Goal: Transaction & Acquisition: Download file/media

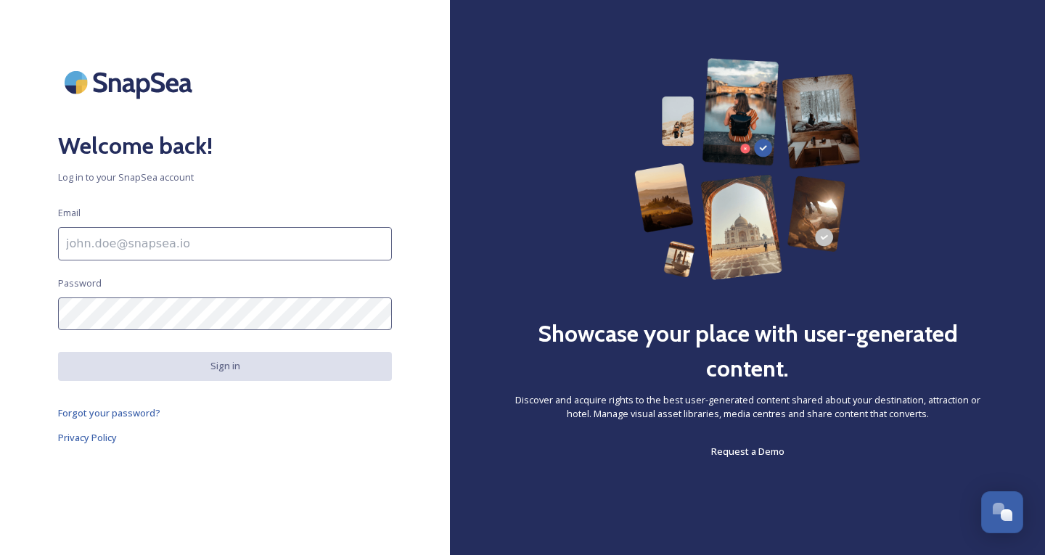
click at [158, 237] on input at bounding box center [225, 243] width 334 height 33
type input "[EMAIL_ADDRESS][DOMAIN_NAME]"
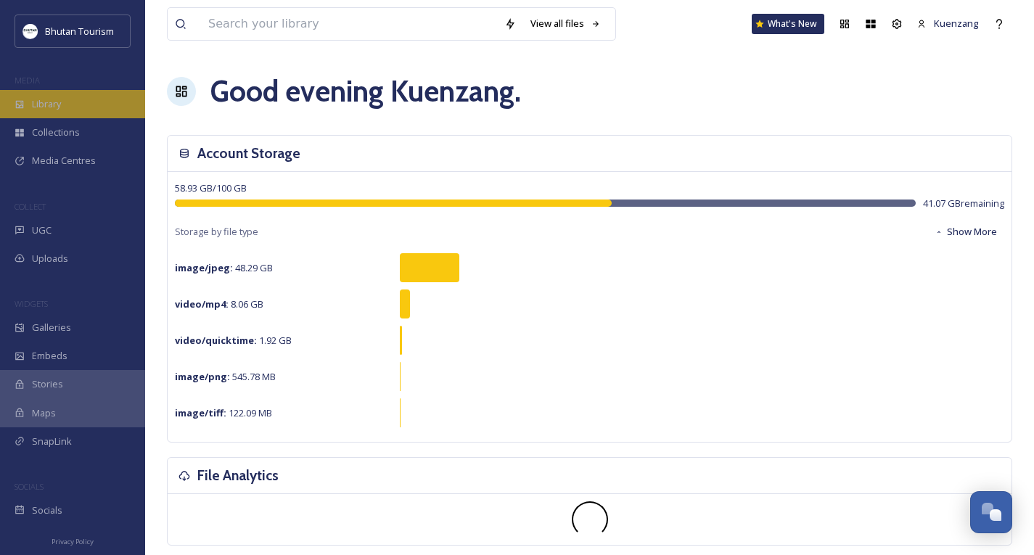
click at [61, 104] on span "Library" at bounding box center [46, 104] width 29 height 14
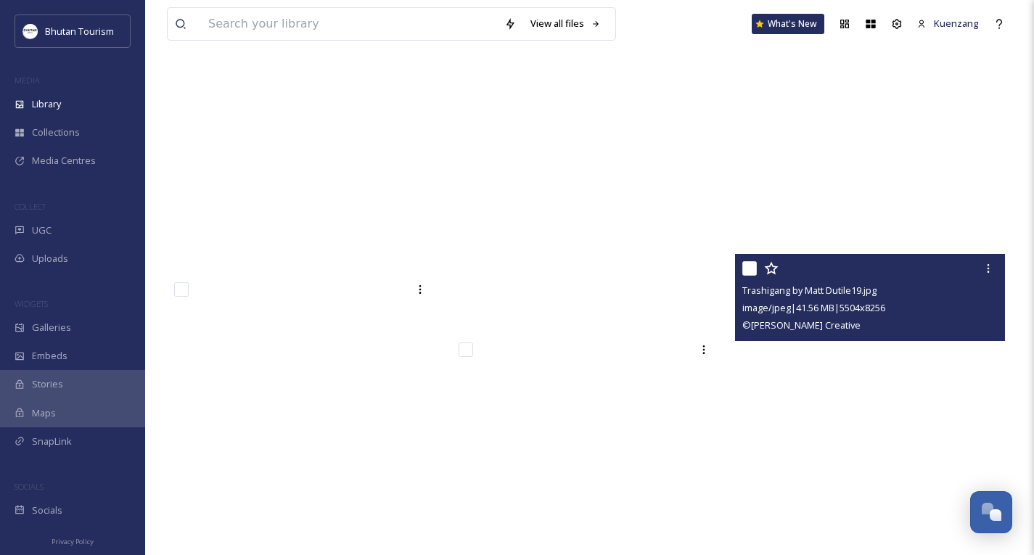
scroll to position [20317, 0]
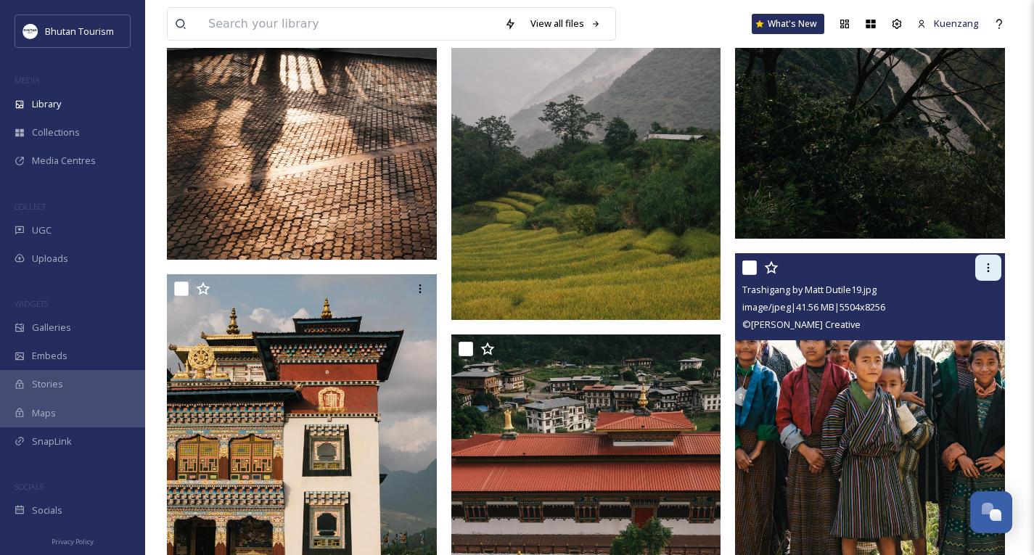
click at [990, 274] on icon at bounding box center [989, 268] width 12 height 12
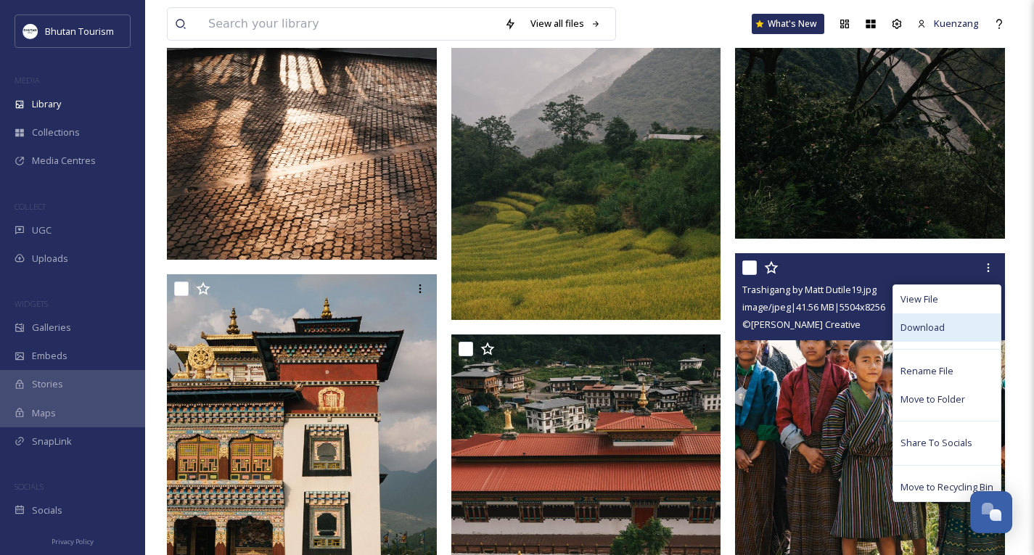
click at [915, 331] on span "Download" at bounding box center [923, 328] width 44 height 14
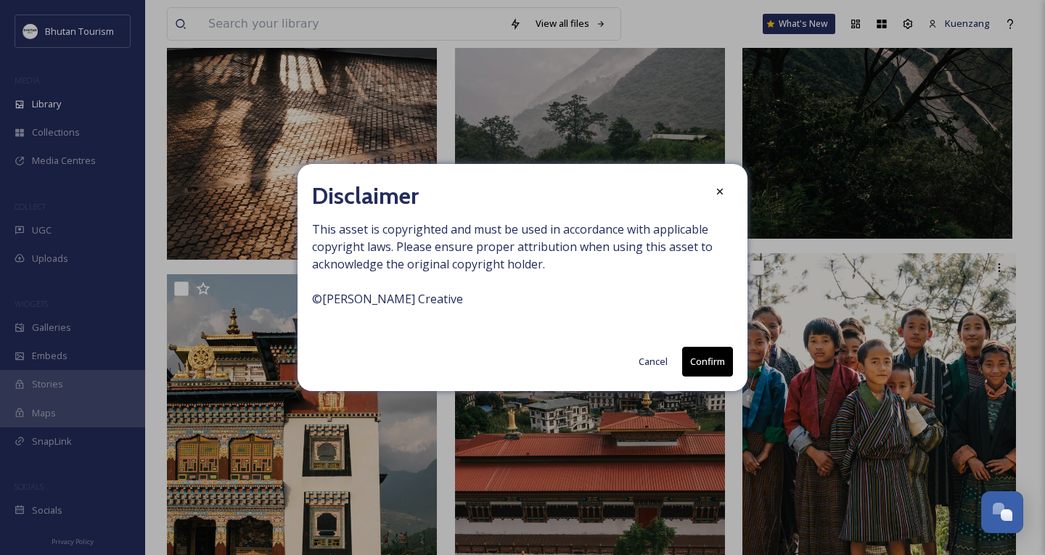
click at [716, 365] on button "Confirm" at bounding box center [707, 362] width 51 height 30
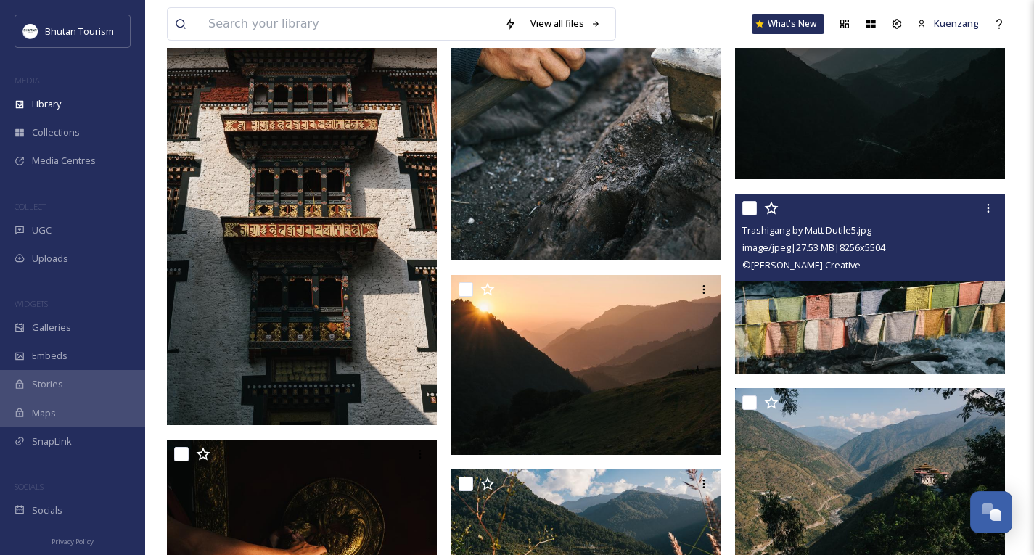
scroll to position [22249, 0]
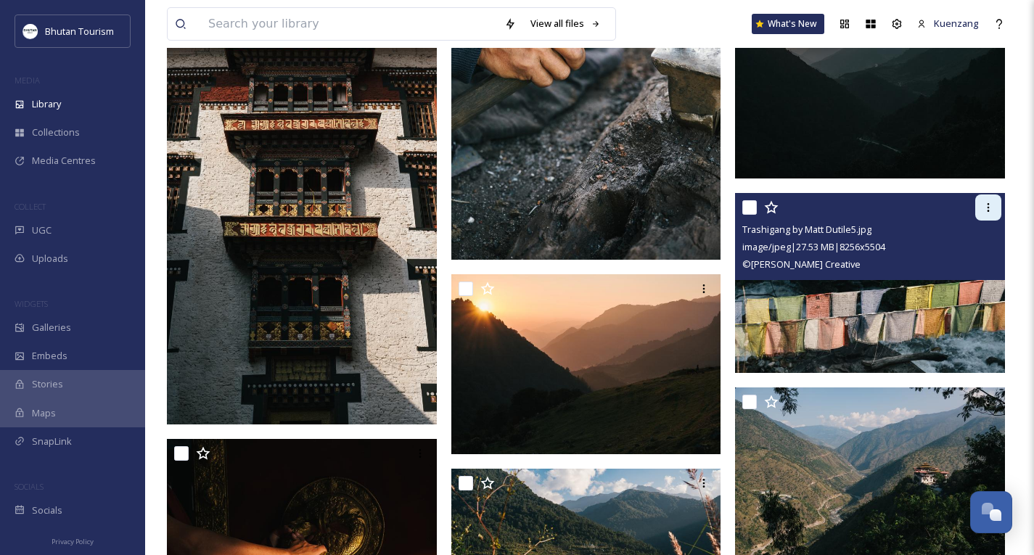
click at [991, 213] on icon at bounding box center [989, 208] width 12 height 12
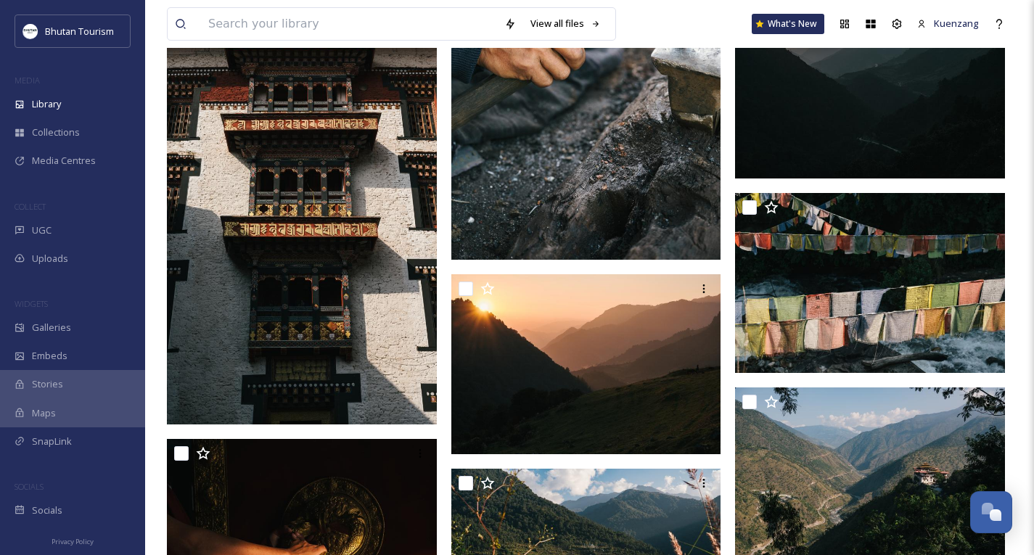
click at [1018, 403] on div "View all files What's New Kuenzang Library Organise New Root Your Selections Th…" at bounding box center [589, 490] width 889 height 45479
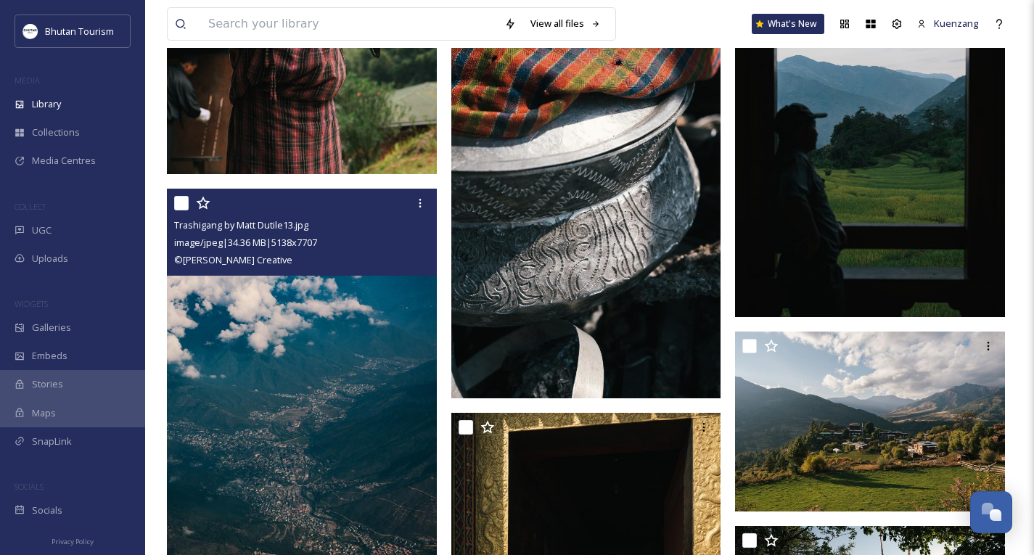
scroll to position [23338, 0]
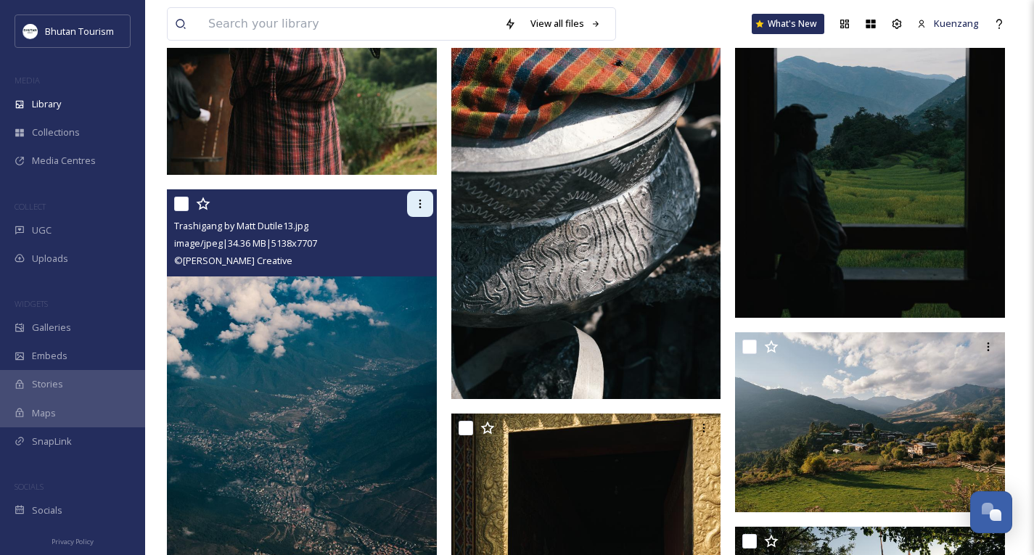
click at [421, 217] on div at bounding box center [420, 204] width 26 height 26
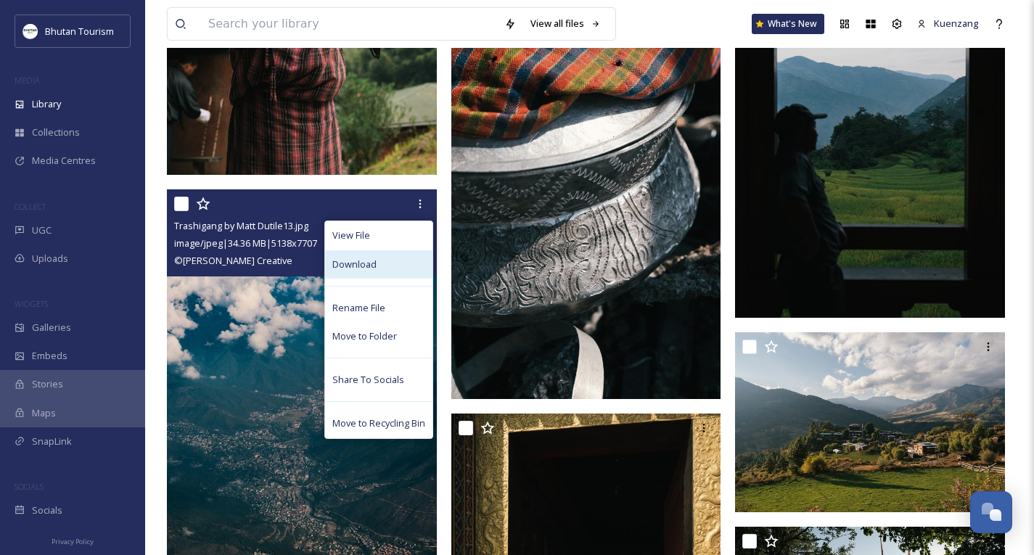
click at [360, 271] on span "Download" at bounding box center [354, 265] width 44 height 14
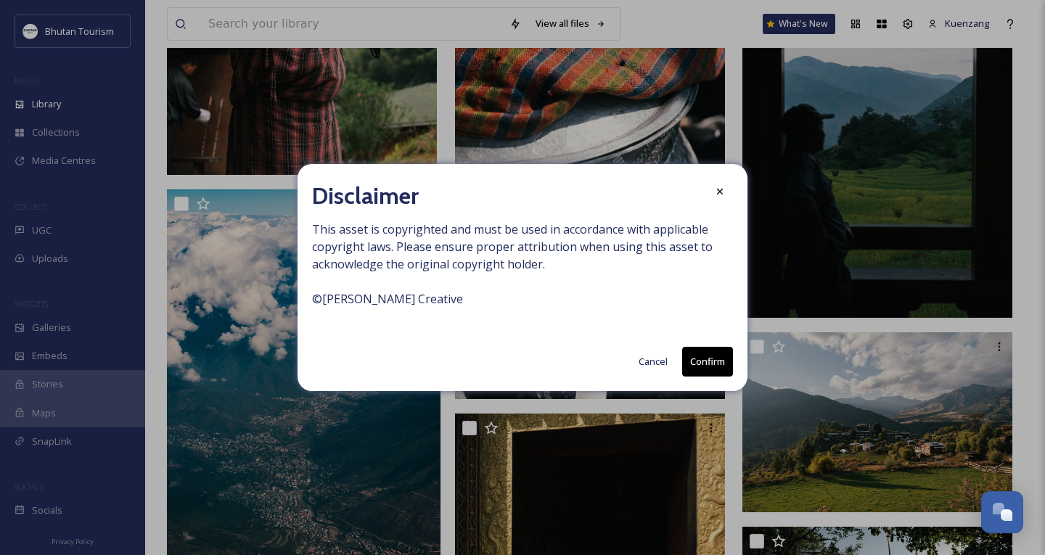
click at [702, 362] on button "Confirm" at bounding box center [707, 362] width 51 height 30
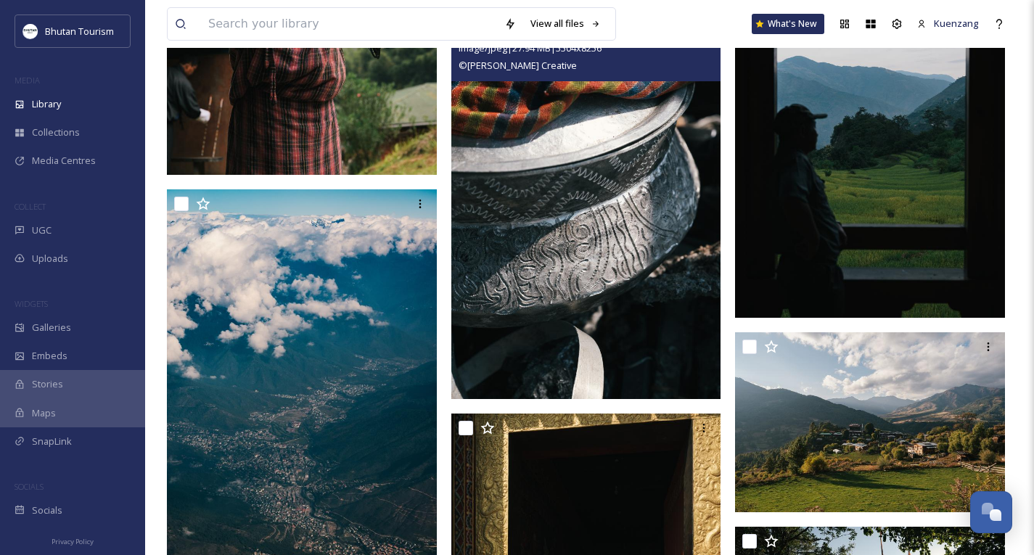
scroll to position [23186, 0]
